Goal: Transaction & Acquisition: Purchase product/service

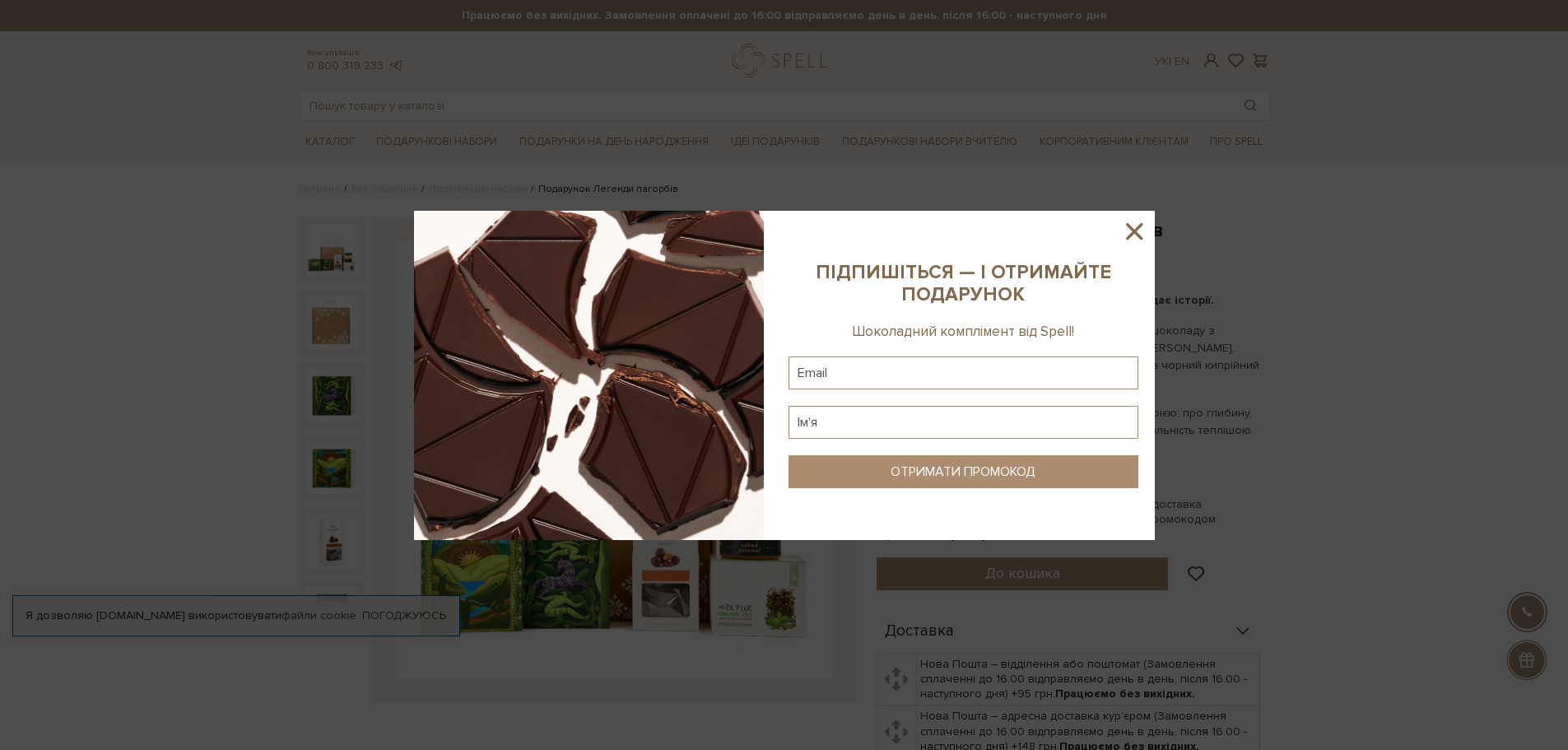
click at [1129, 227] on icon at bounding box center [1134, 232] width 16 height 16
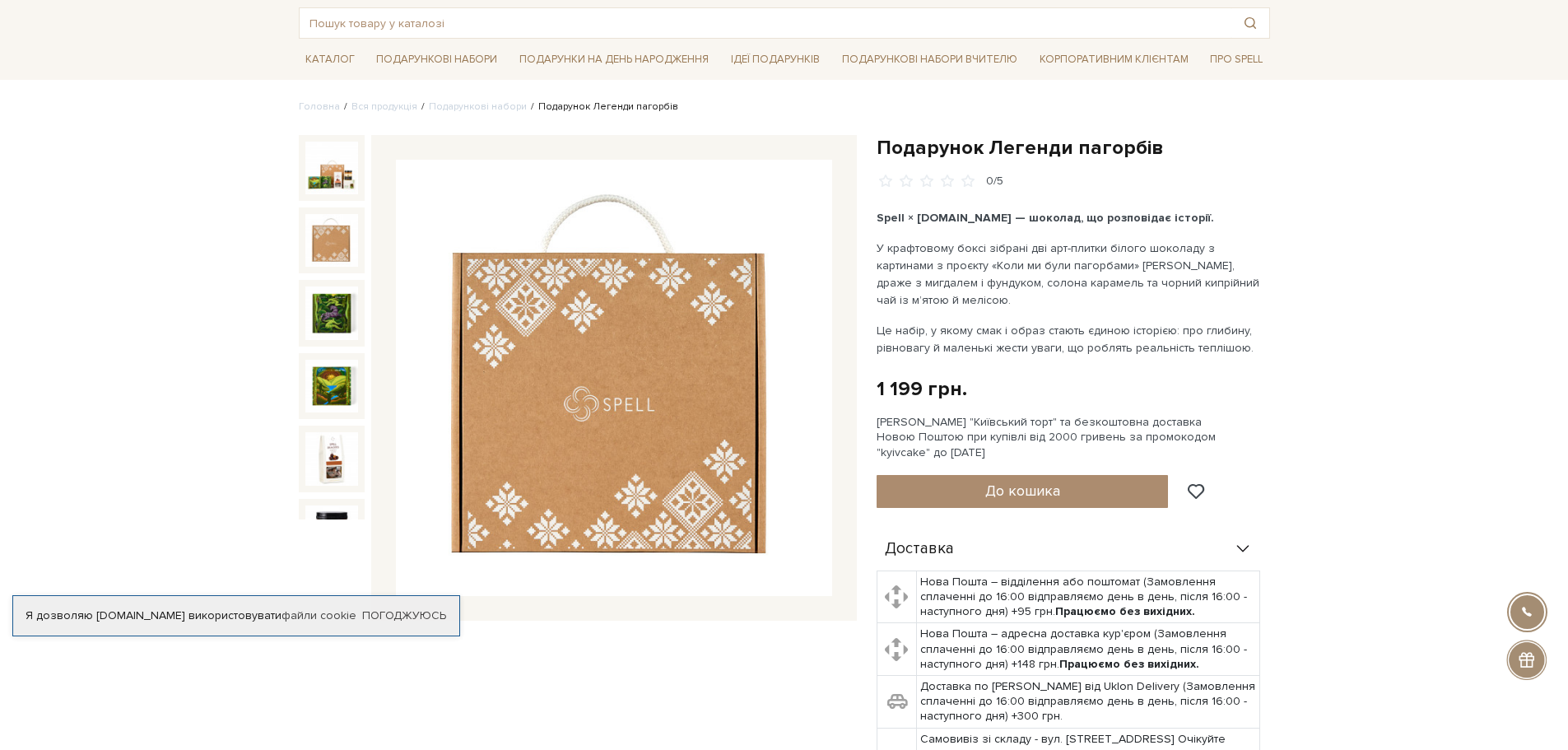
click at [317, 223] on img at bounding box center [332, 240] width 53 height 53
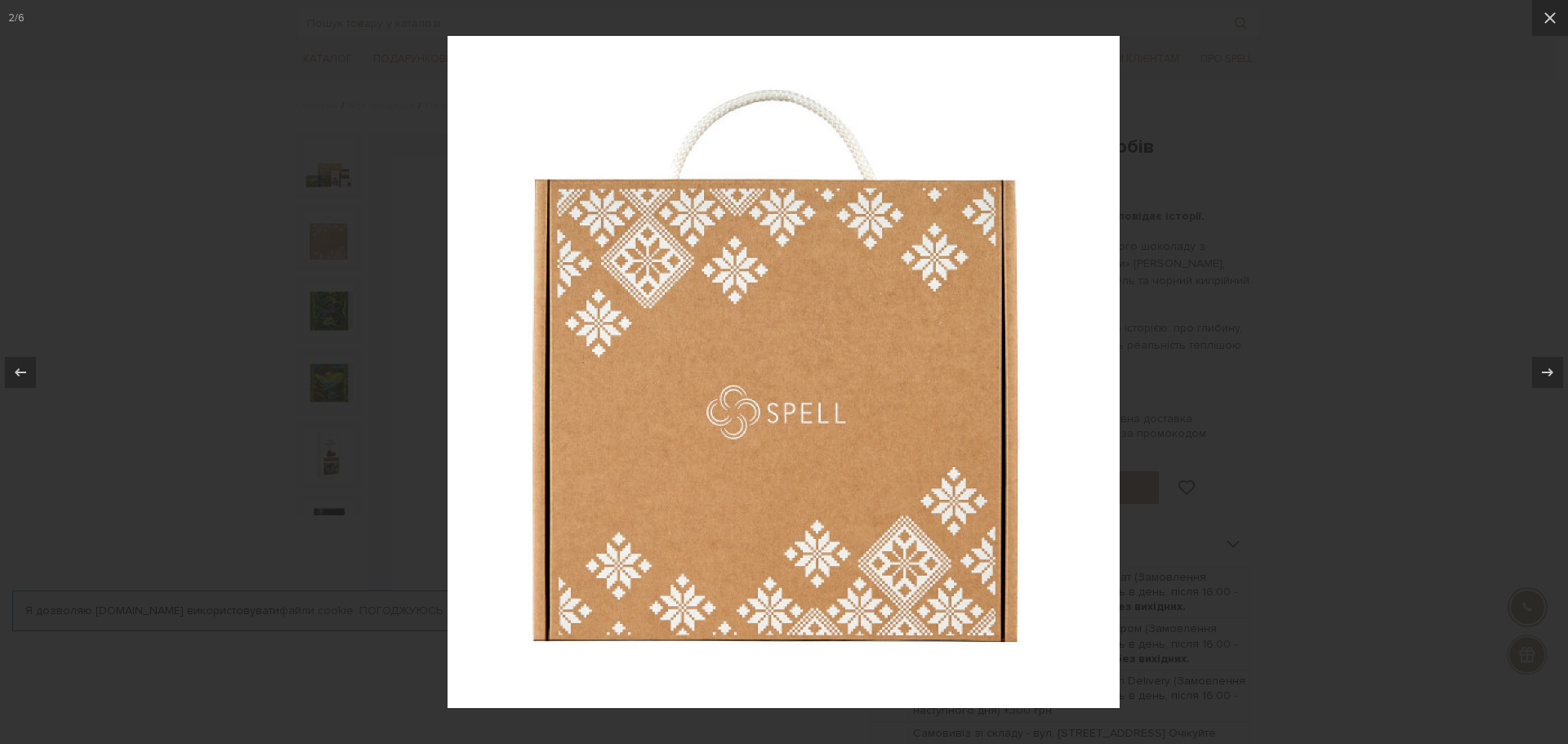
click at [323, 180] on div at bounding box center [784, 372] width 1568 height 744
click at [0, 372] on button at bounding box center [28, 372] width 57 height 82
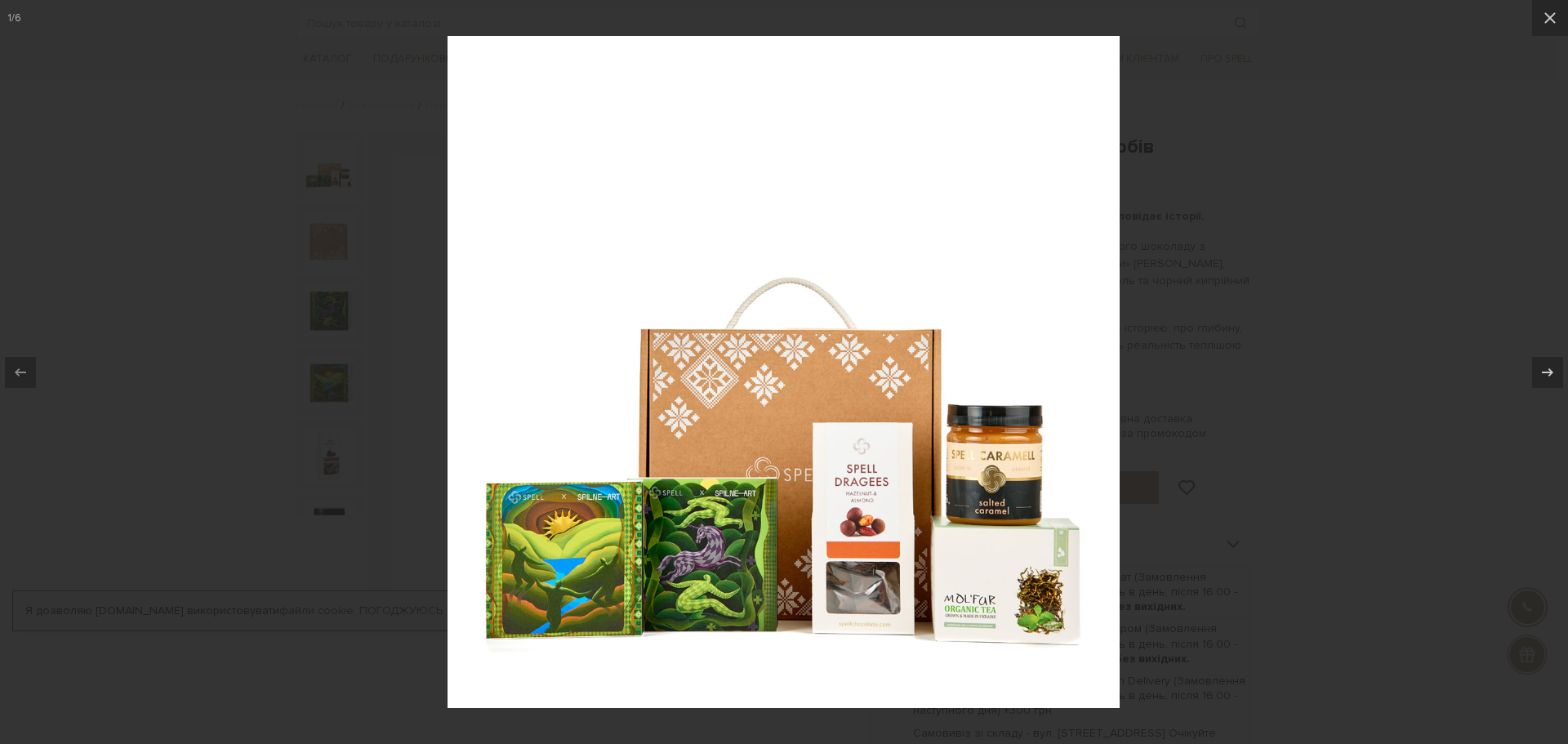
click at [91, 306] on div at bounding box center [784, 372] width 1568 height 744
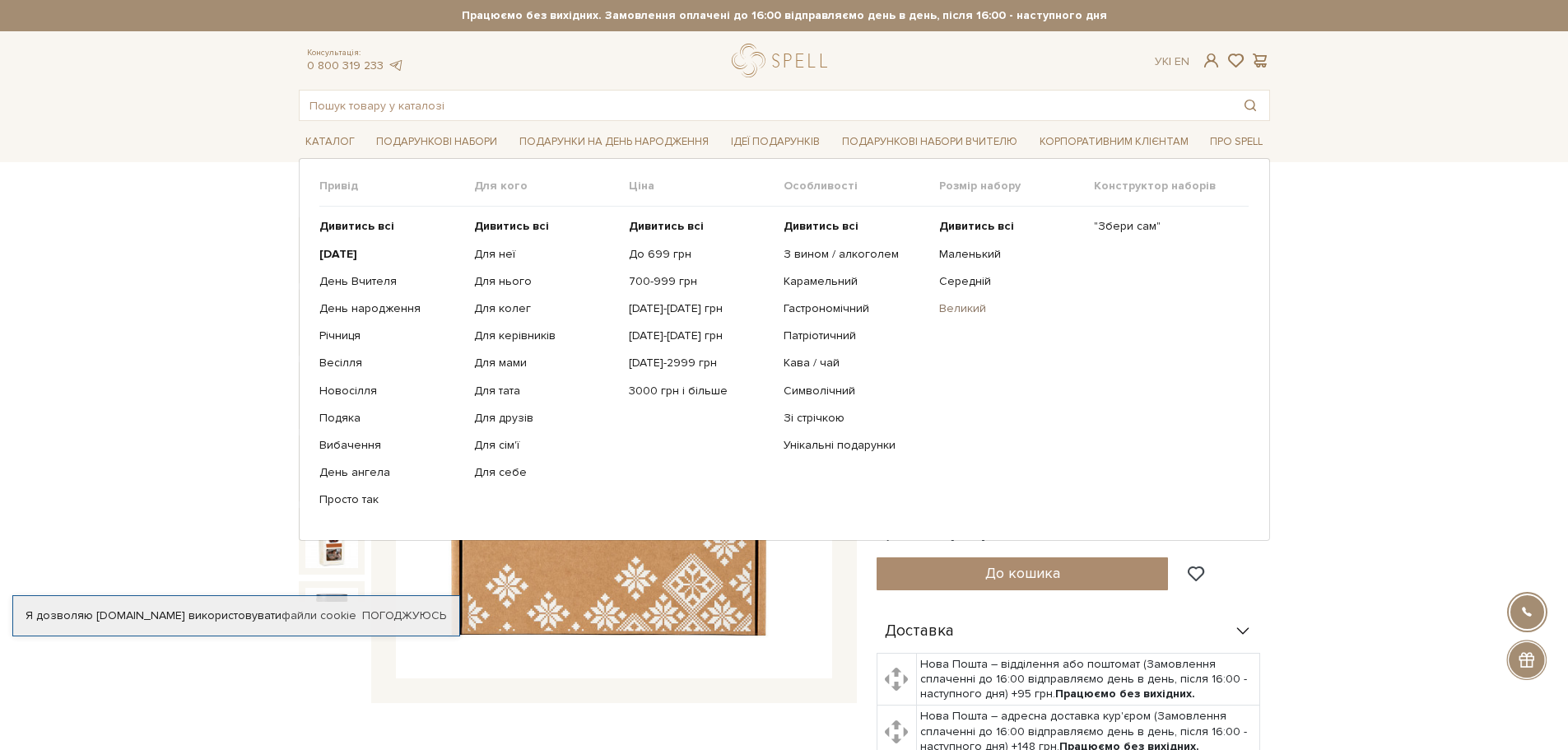
click at [958, 305] on link "Великий" at bounding box center [1010, 308] width 142 height 15
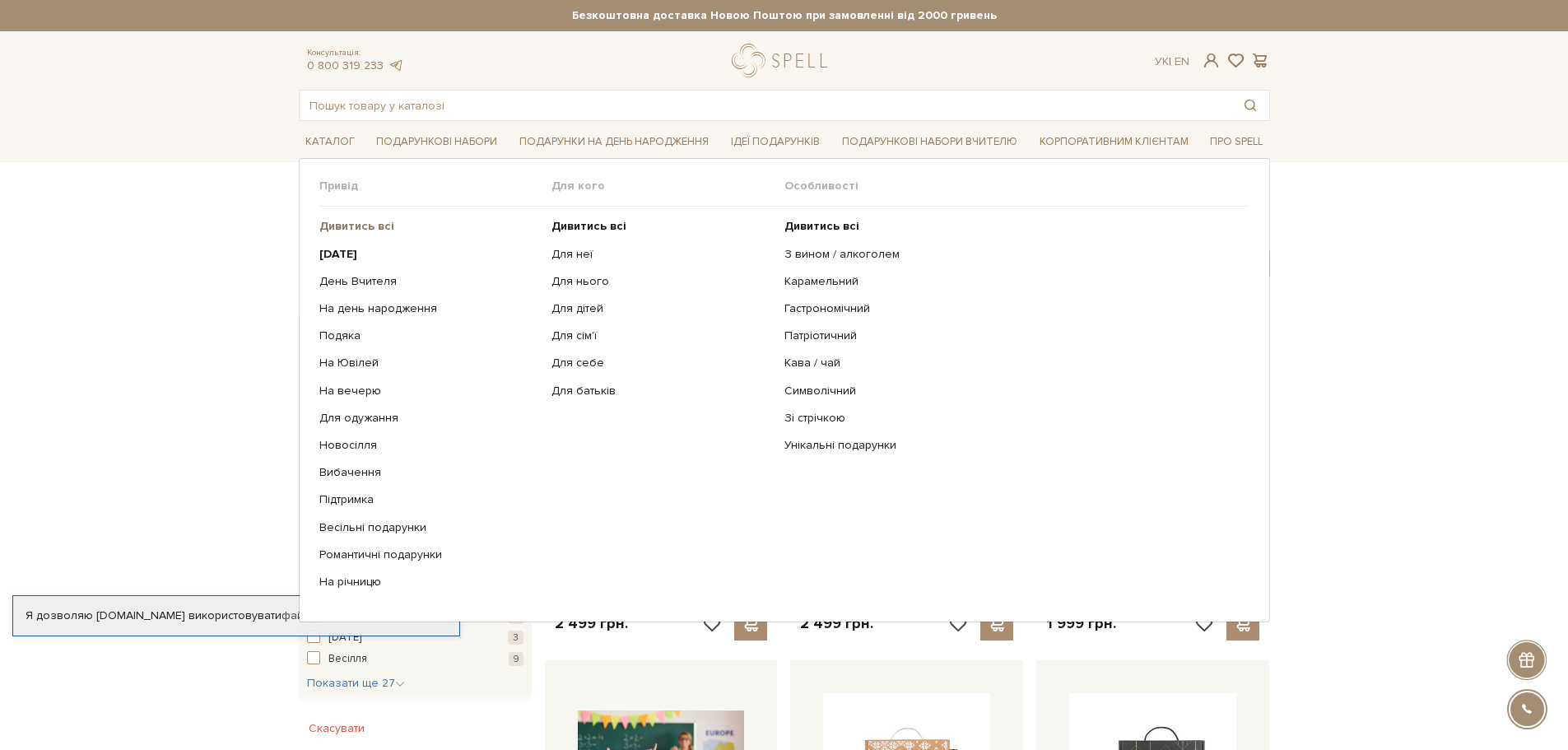
click at [360, 231] on b "Дивитись всі" at bounding box center [357, 226] width 75 height 14
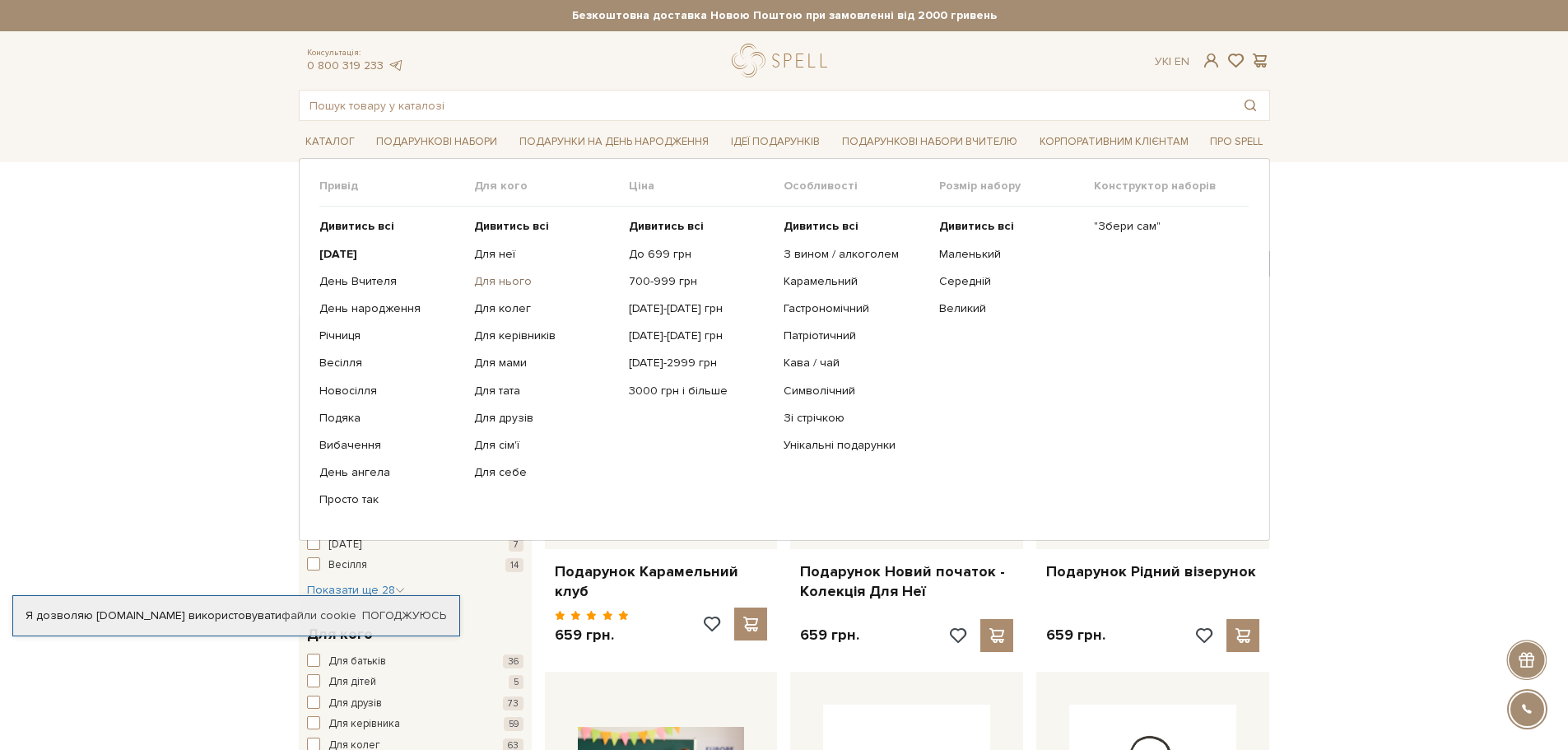
click at [502, 280] on link "Для нього" at bounding box center [544, 282] width 142 height 15
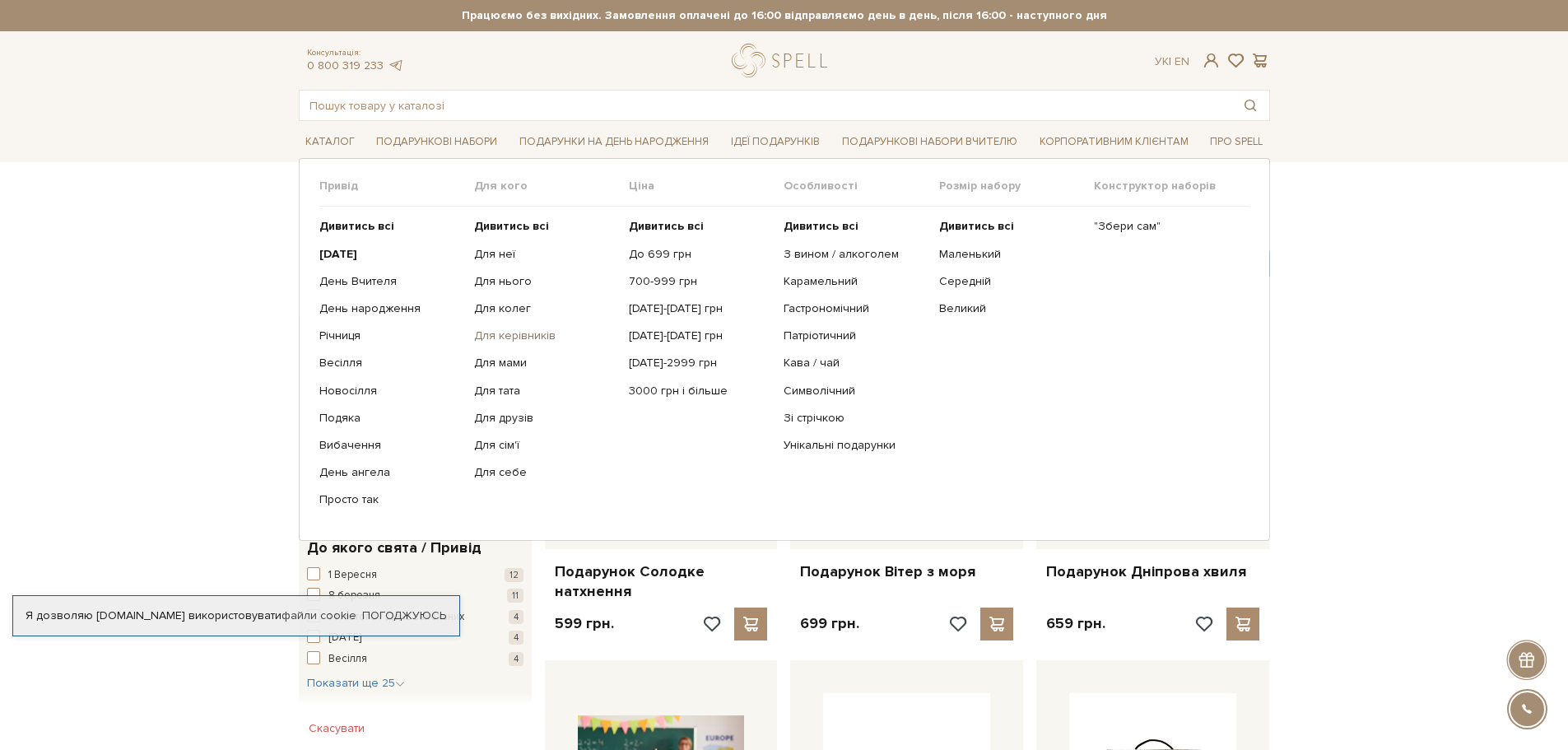
click at [523, 332] on link "Для керівників" at bounding box center [544, 335] width 142 height 15
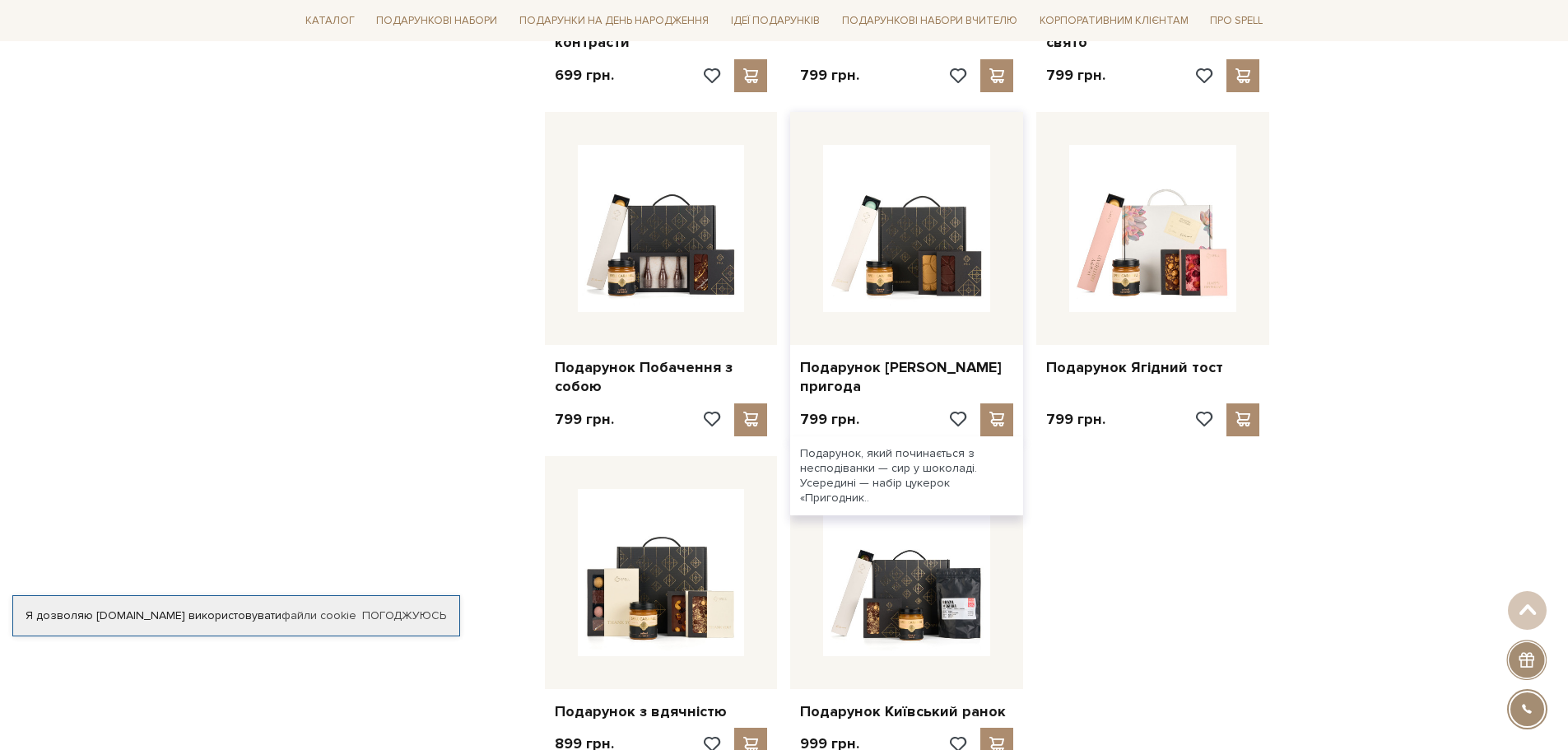
scroll to position [1728, 0]
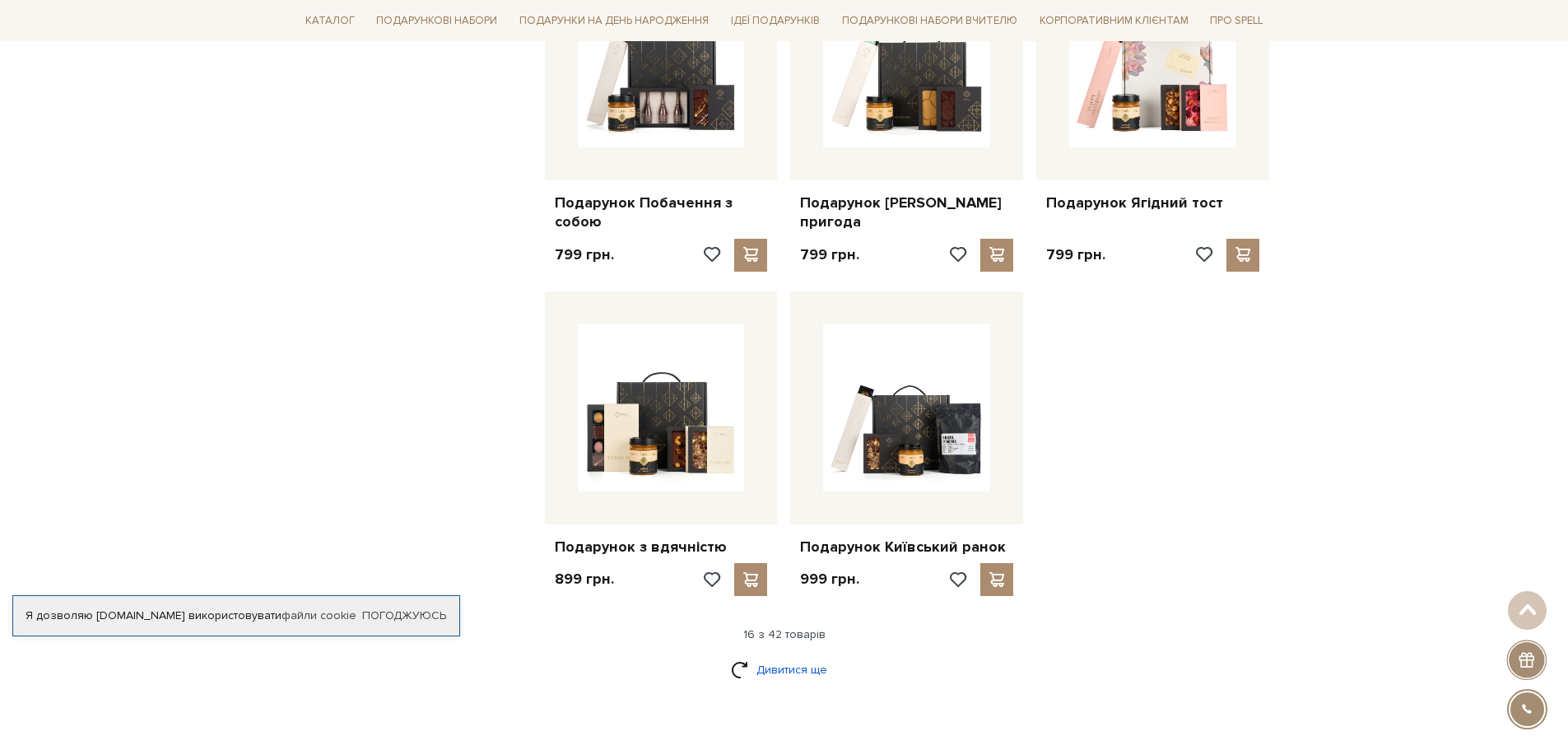
click at [778, 655] on link "Дивитися ще" at bounding box center [785, 670] width 107 height 29
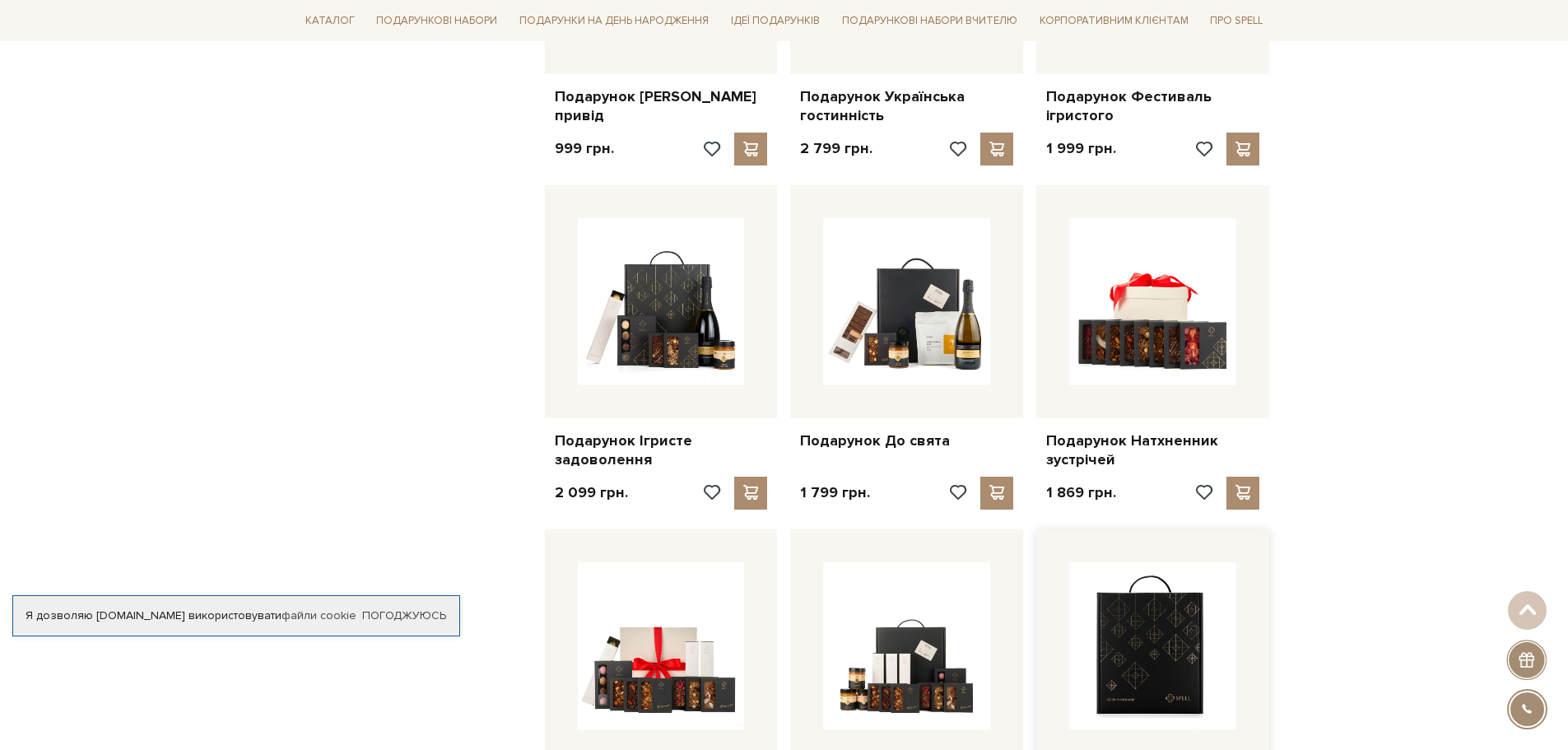
scroll to position [3457, 0]
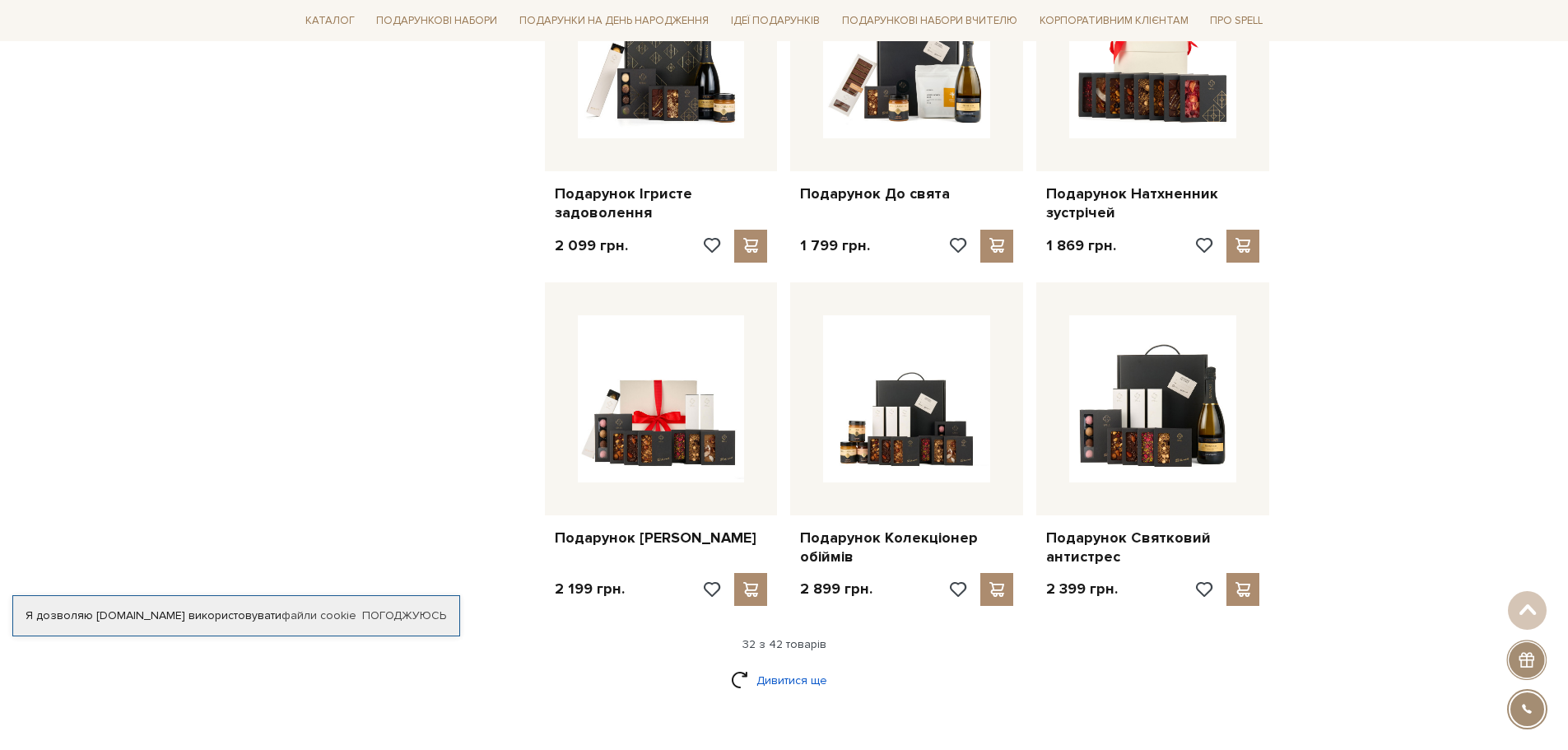
click at [777, 666] on link "Дивитися ще" at bounding box center [785, 680] width 107 height 29
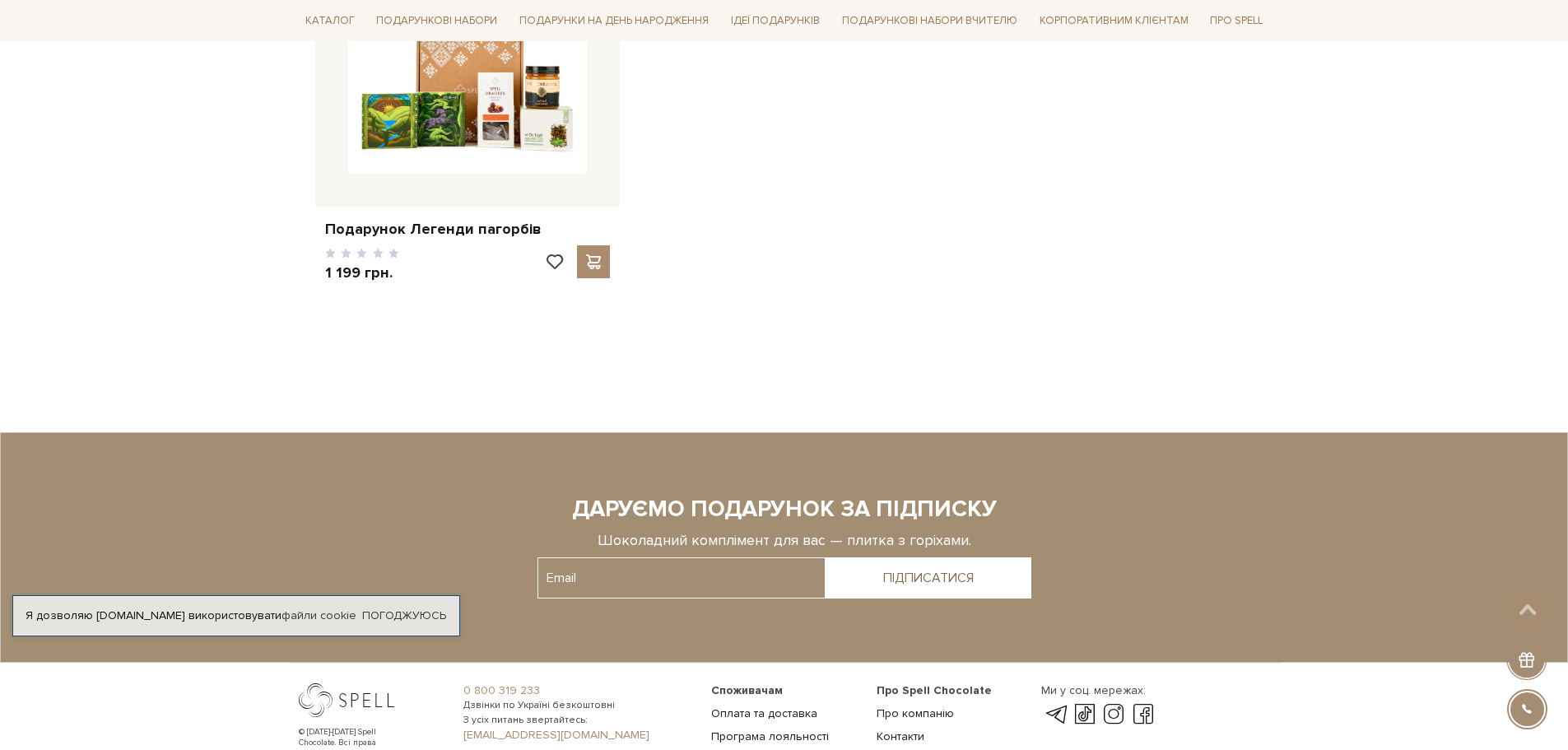
scroll to position [5432, 0]
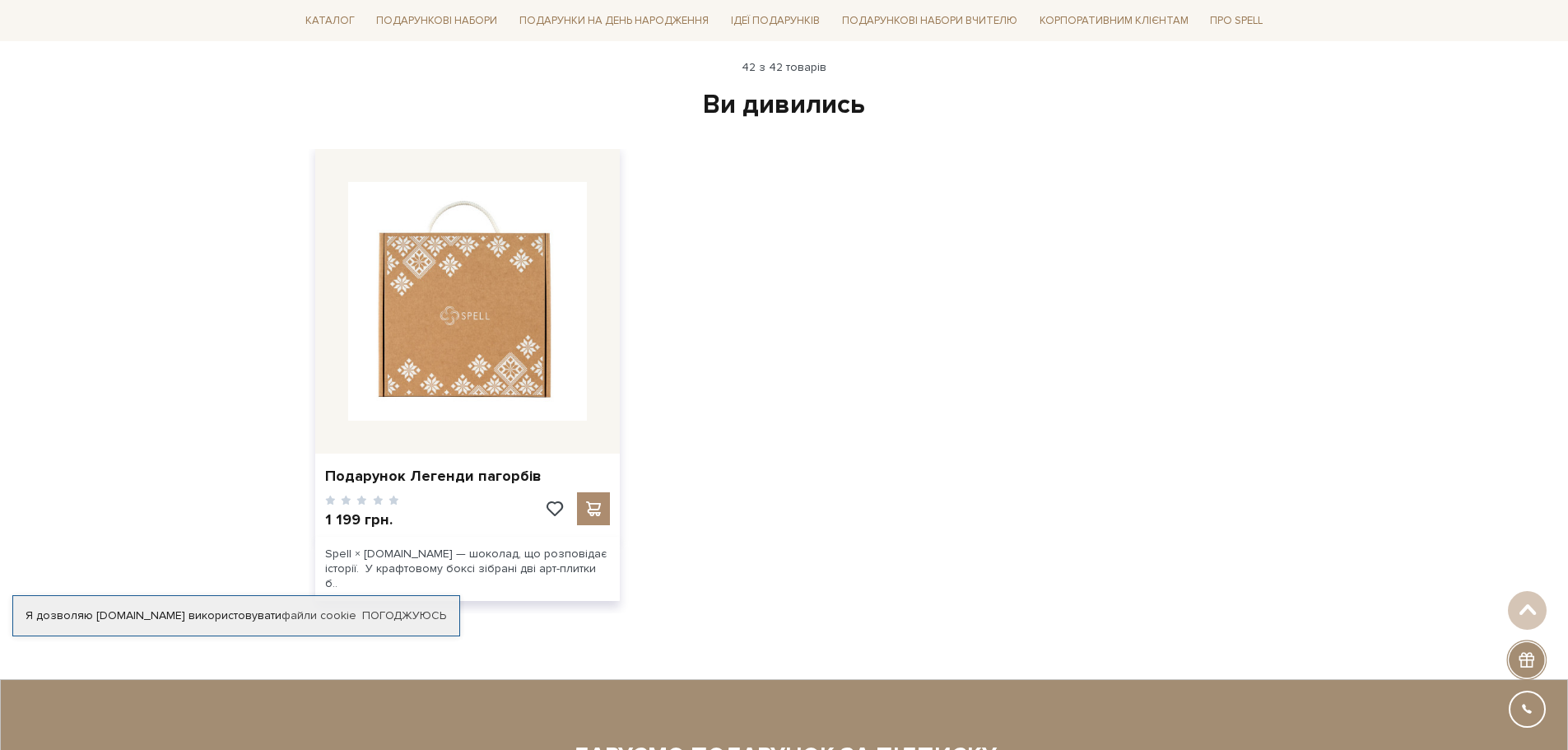
click at [493, 267] on img at bounding box center [467, 300] width 239 height 239
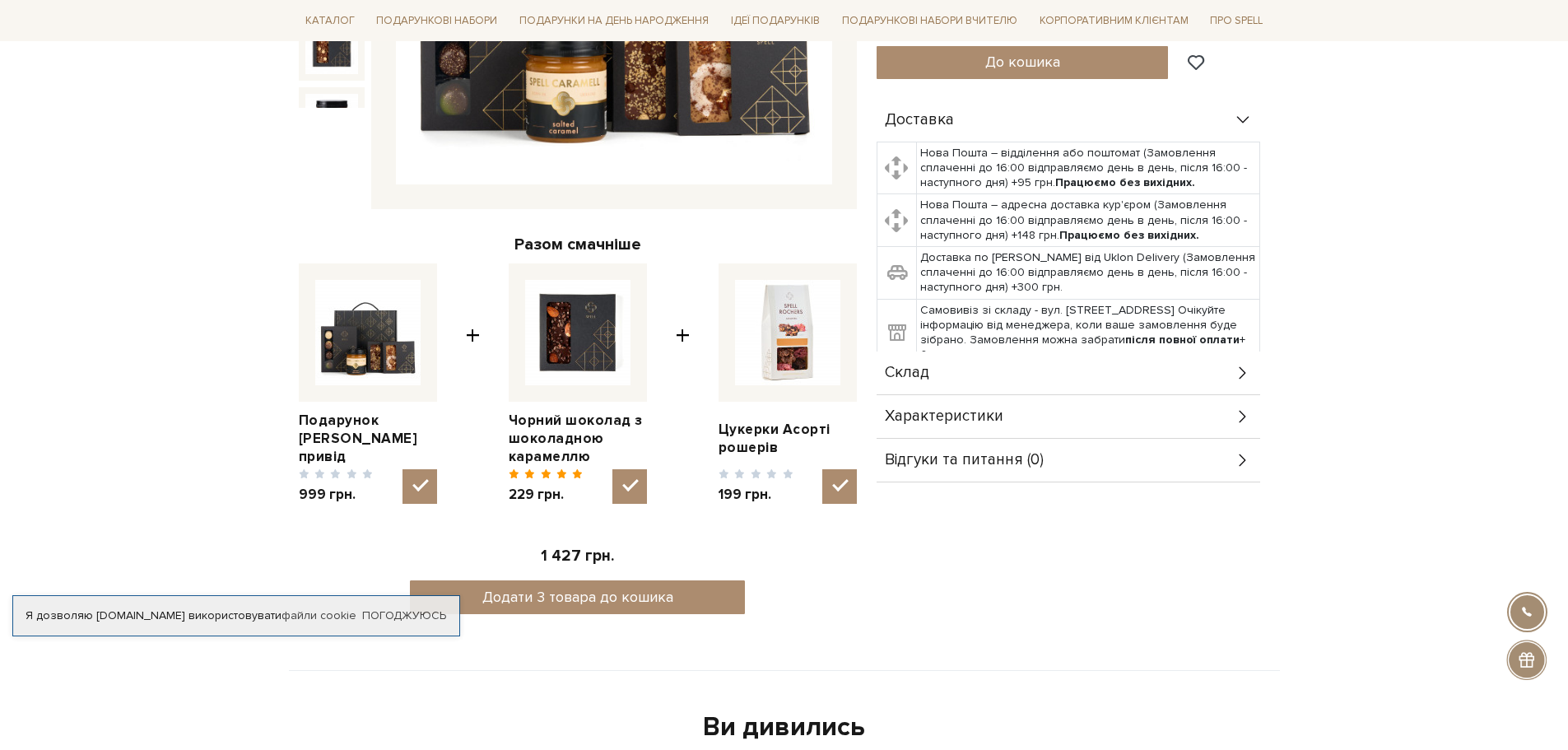
scroll to position [82, 0]
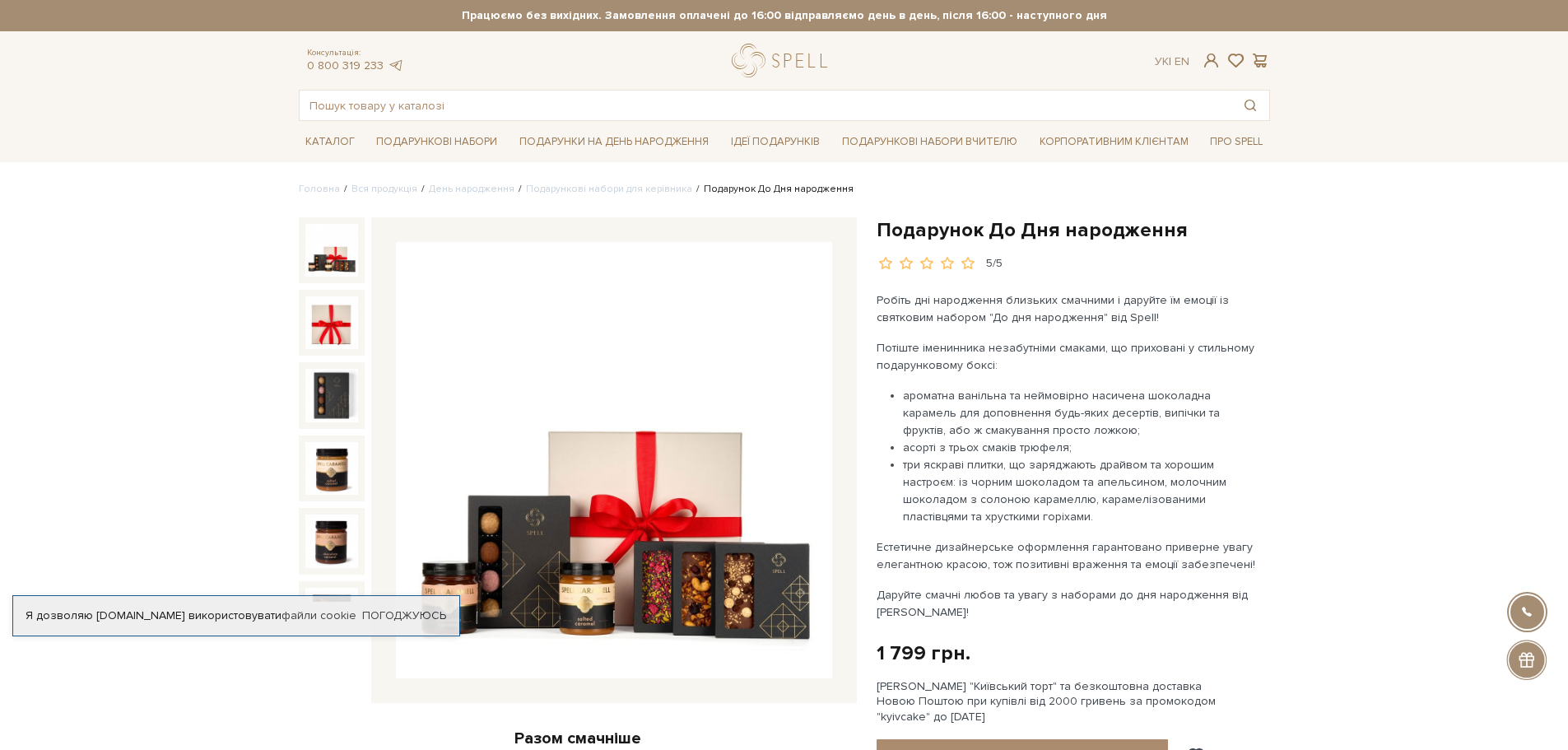
scroll to position [164, 0]
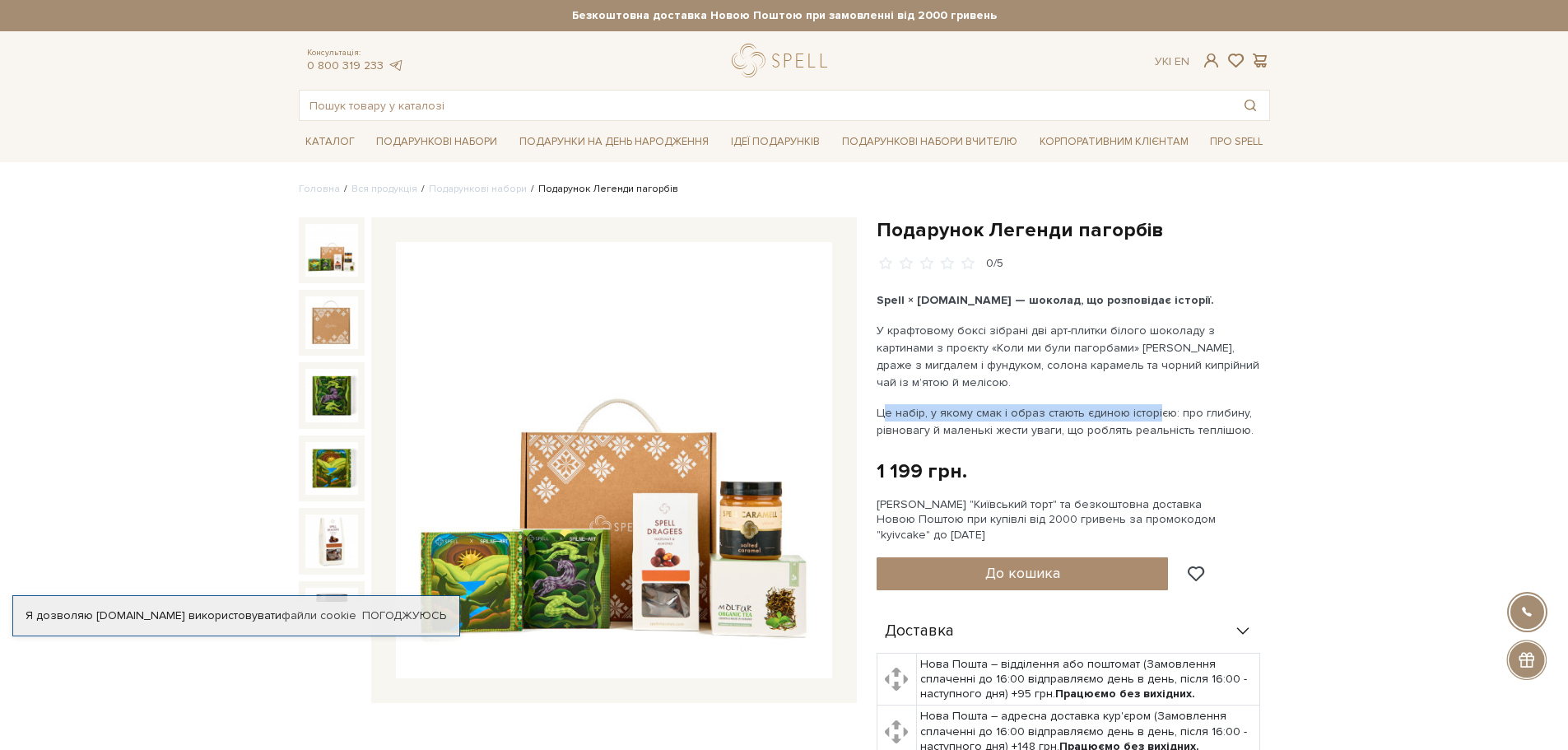
drag, startPoint x: 873, startPoint y: 410, endPoint x: 1147, endPoint y: 408, distance: 274.0
click at [1147, 408] on div "Подарунок Легенди пагорбів 0/5 Spell × [DOMAIN_NAME] — шоколад, що розповідає і…" at bounding box center [1074, 613] width 413 height 792
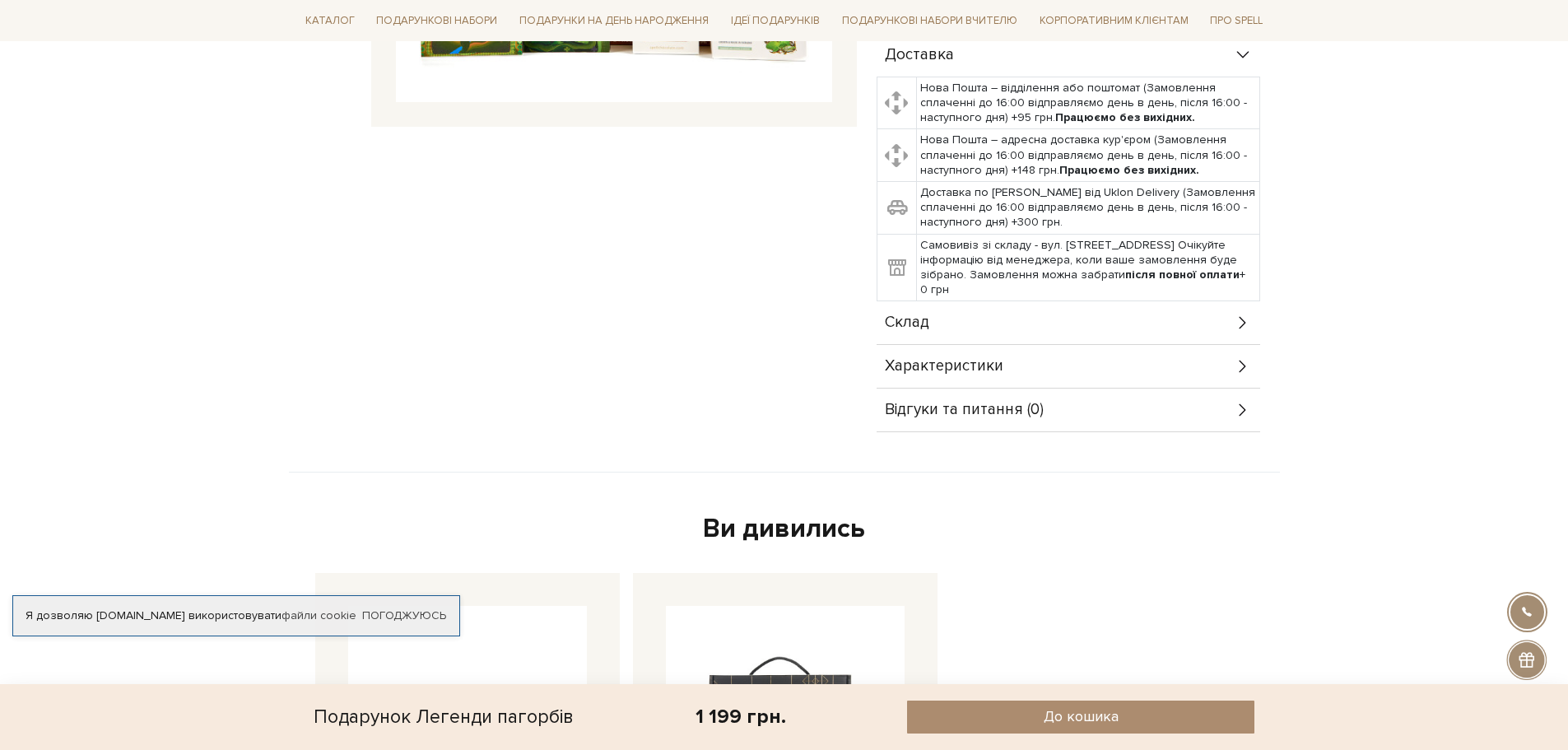
scroll to position [988, 0]
